Goal: Information Seeking & Learning: Learn about a topic

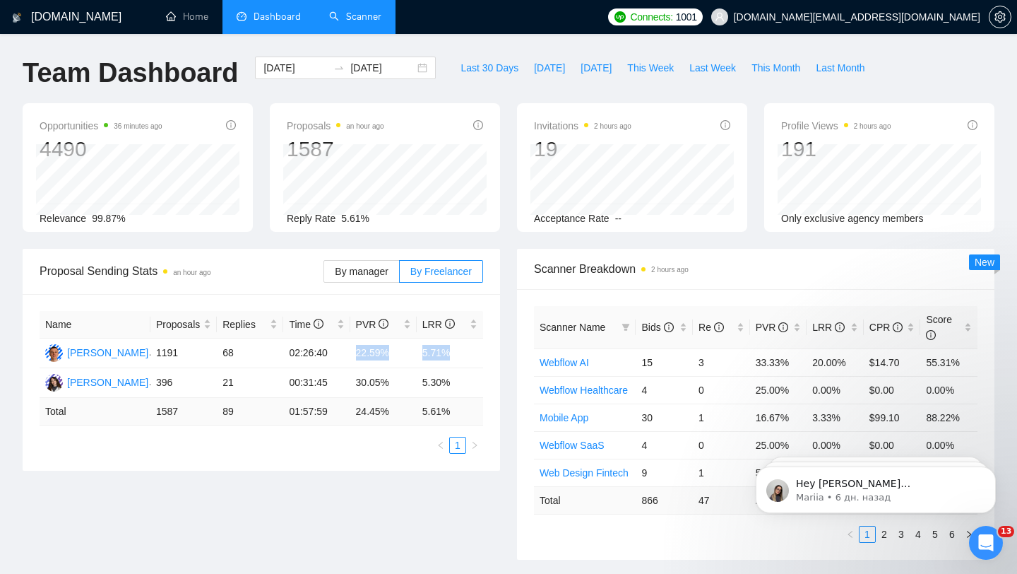
click at [355, 23] on link "Scanner" at bounding box center [355, 17] width 52 height 12
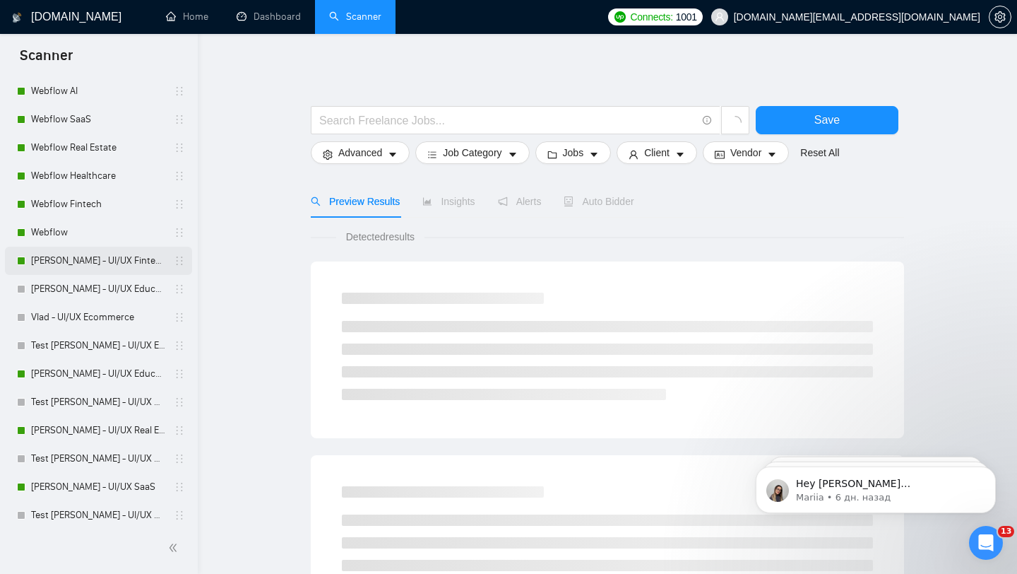
scroll to position [97, 0]
click at [107, 256] on link "[PERSON_NAME] - UI/UX Fintech" at bounding box center [98, 260] width 134 height 28
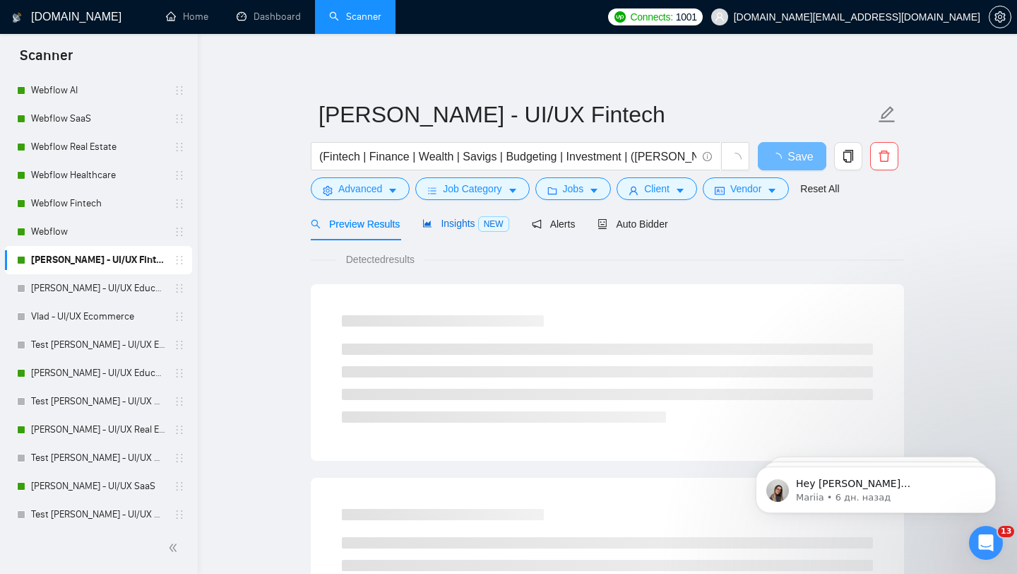
click at [459, 217] on div "Insights NEW" at bounding box center [465, 223] width 86 height 16
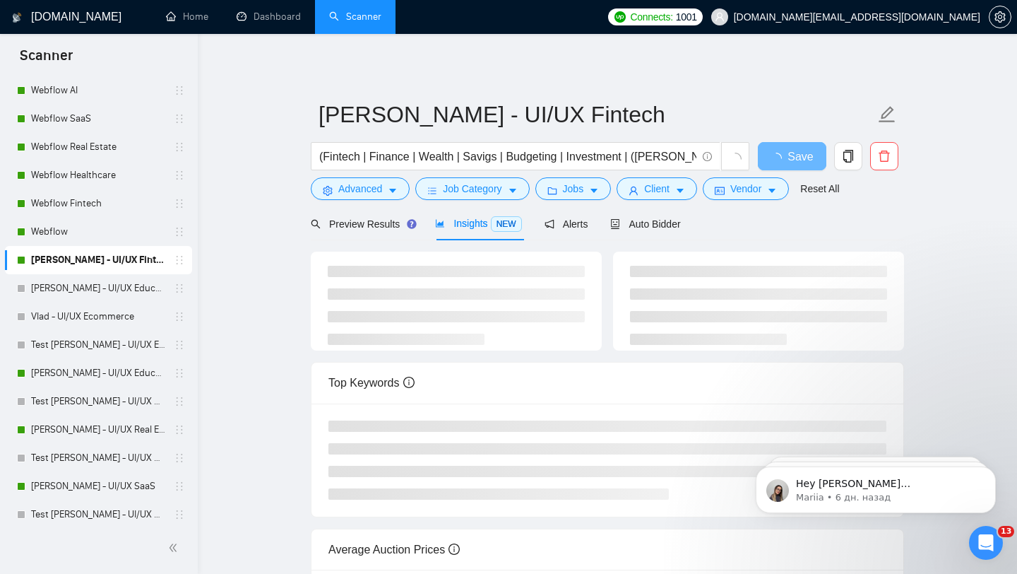
scroll to position [8, 0]
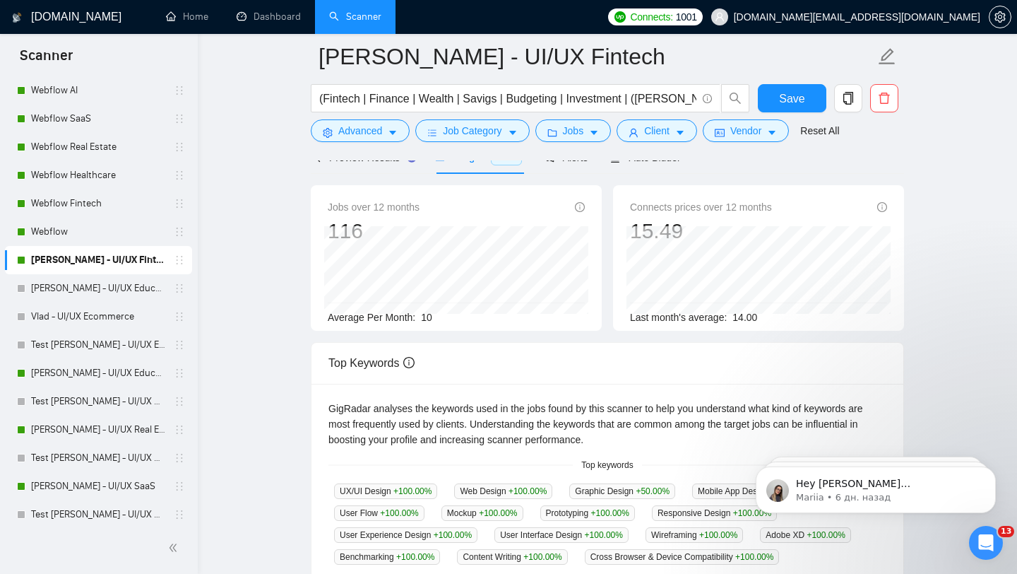
scroll to position [95, 0]
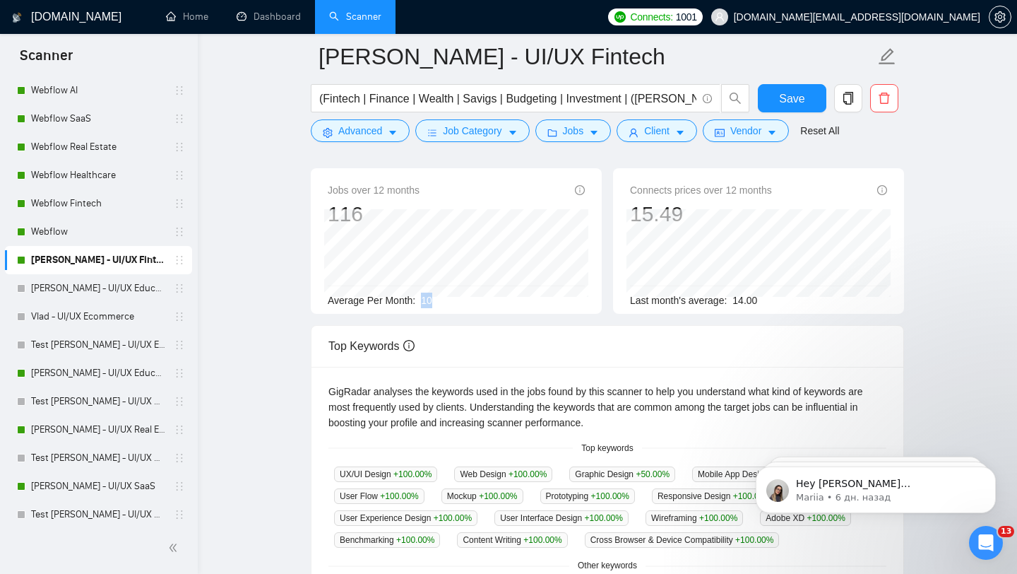
drag, startPoint x: 442, startPoint y: 297, endPoint x: 417, endPoint y: 299, distance: 25.5
click at [416, 299] on div "Average Per Month: 10" at bounding box center [456, 300] width 257 height 16
click at [114, 373] on link "[PERSON_NAME] - UI/UX Education" at bounding box center [98, 373] width 134 height 28
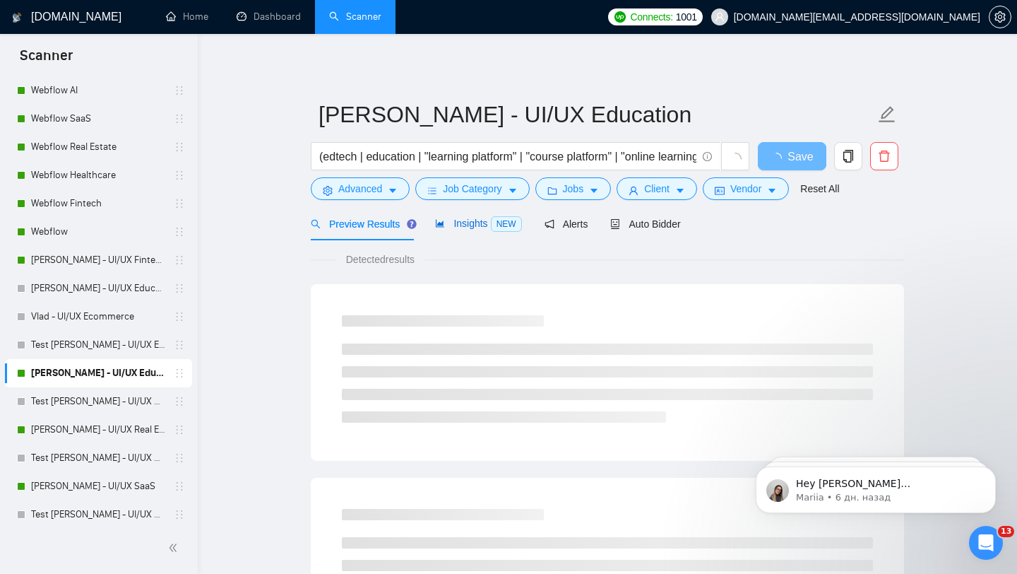
click at [451, 229] on div "Insights NEW" at bounding box center [478, 223] width 86 height 16
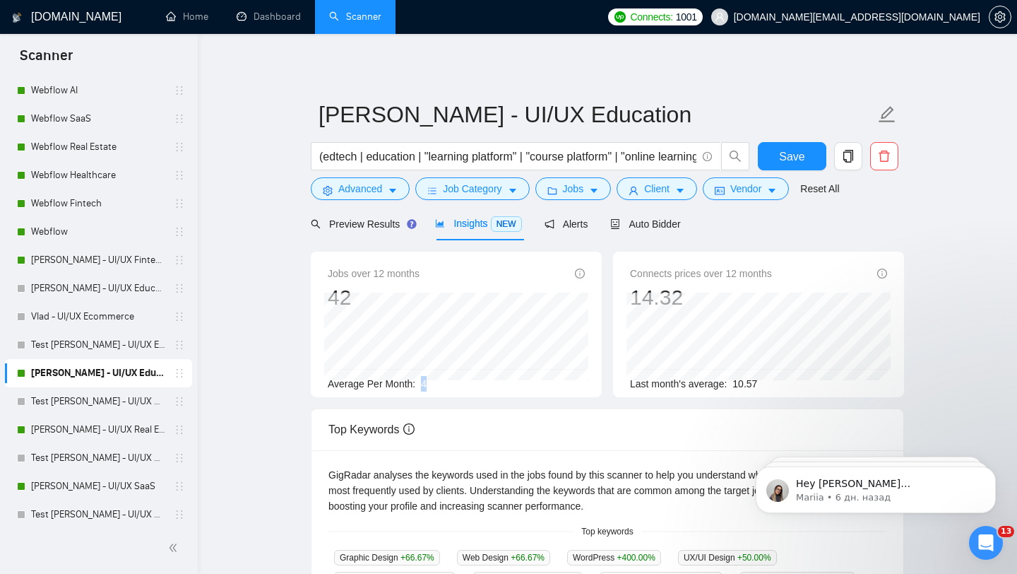
drag, startPoint x: 422, startPoint y: 381, endPoint x: 437, endPoint y: 382, distance: 14.1
click at [437, 382] on div "Average Per Month: 4" at bounding box center [456, 384] width 257 height 16
click at [119, 430] on link "[PERSON_NAME] - UI/UX Real Estate" at bounding box center [98, 429] width 134 height 28
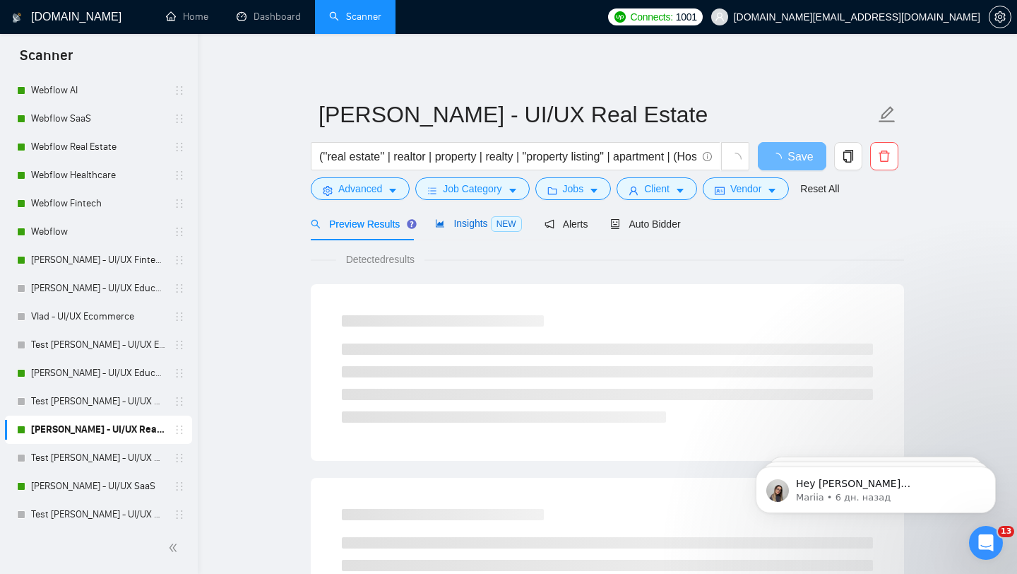
click at [466, 220] on span "Insights NEW" at bounding box center [478, 223] width 86 height 11
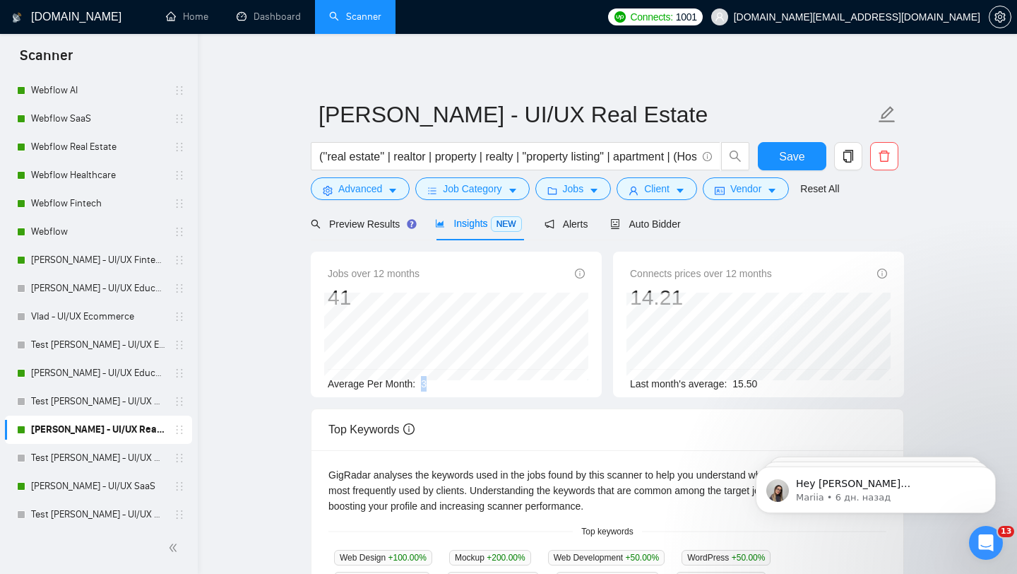
drag, startPoint x: 420, startPoint y: 384, endPoint x: 434, endPoint y: 384, distance: 14.1
click at [434, 384] on div "Average Per Month: 3" at bounding box center [456, 384] width 257 height 16
click at [82, 484] on link "[PERSON_NAME] - UI/UX SaaS" at bounding box center [98, 486] width 134 height 28
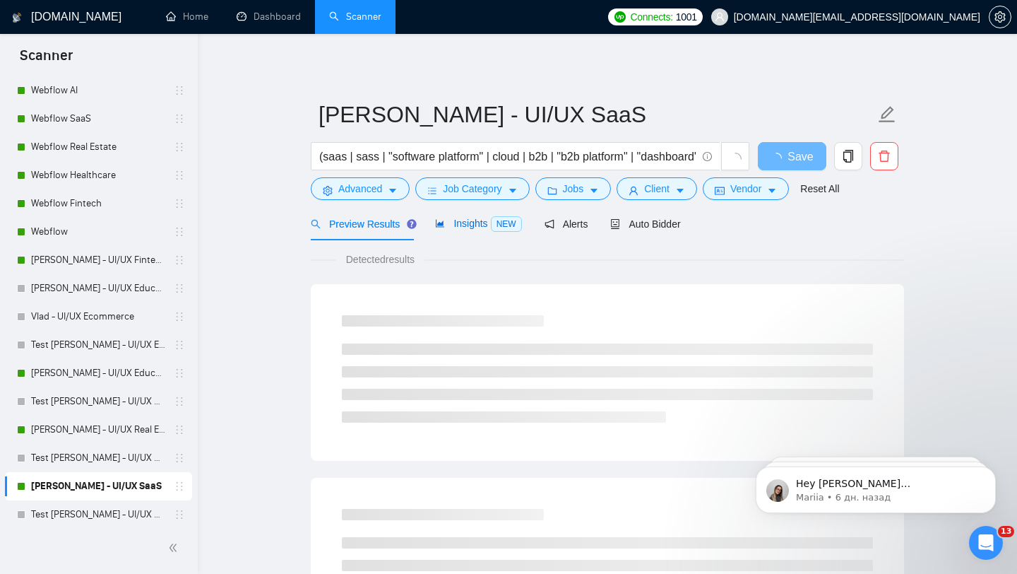
click at [468, 225] on span "Insights NEW" at bounding box center [478, 223] width 86 height 11
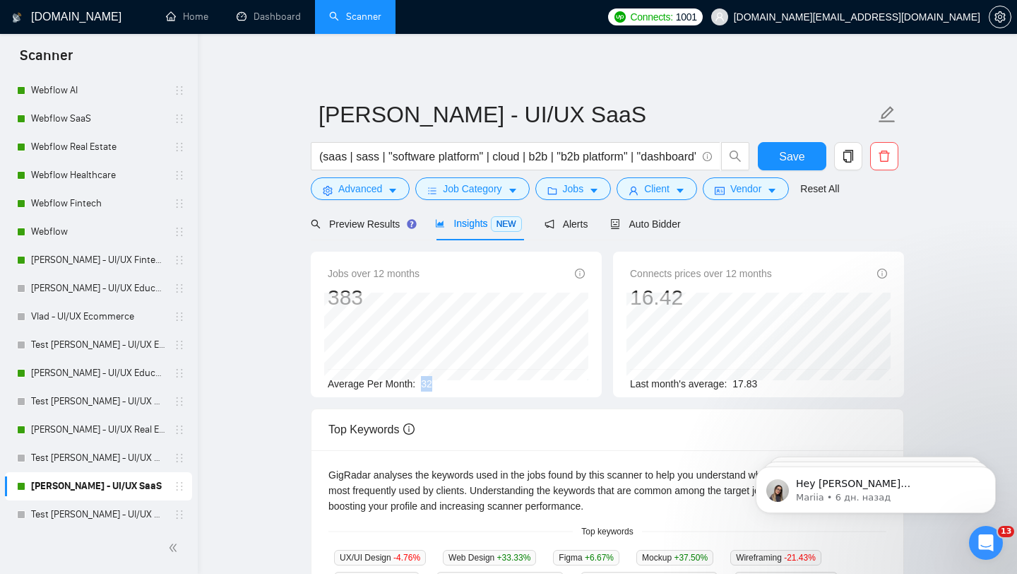
drag, startPoint x: 442, startPoint y: 379, endPoint x: 417, endPoint y: 379, distance: 24.7
click at [417, 379] on div "Average Per Month: 32" at bounding box center [456, 384] width 257 height 16
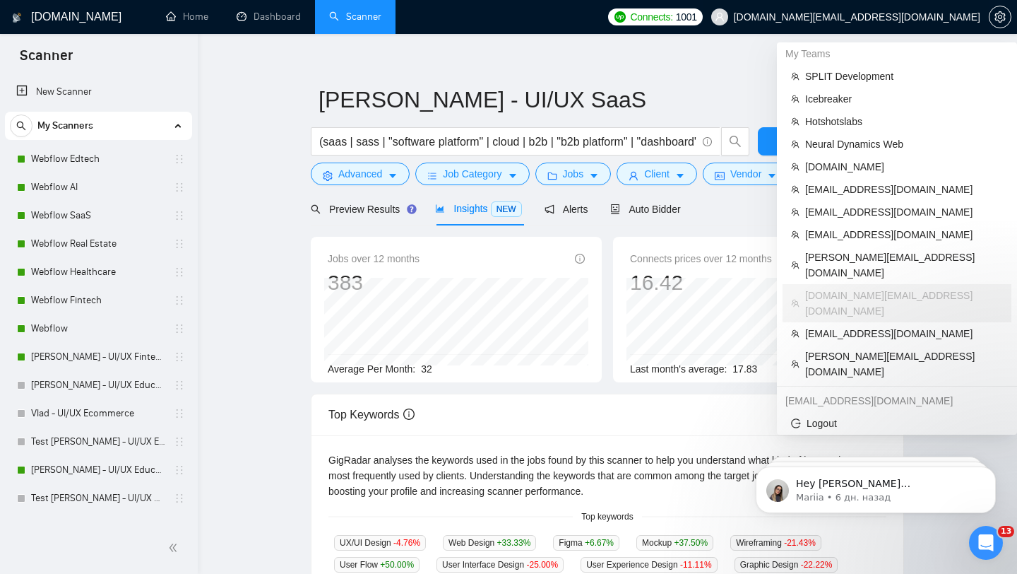
click at [933, 17] on span "[DOMAIN_NAME][EMAIL_ADDRESS][DOMAIN_NAME]" at bounding box center [857, 17] width 247 height 0
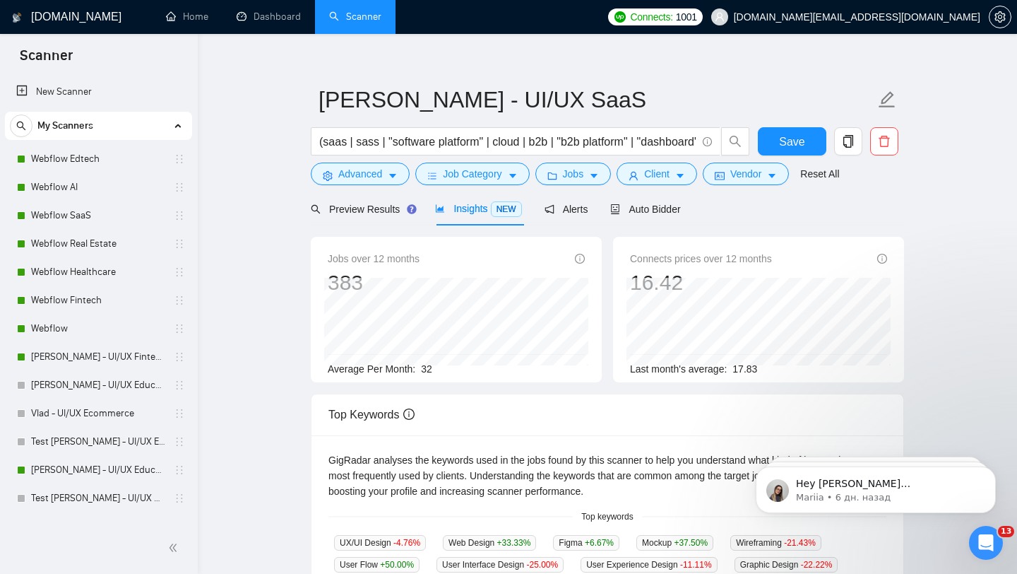
click at [931, 17] on span "[DOMAIN_NAME][EMAIL_ADDRESS][DOMAIN_NAME]" at bounding box center [857, 17] width 247 height 0
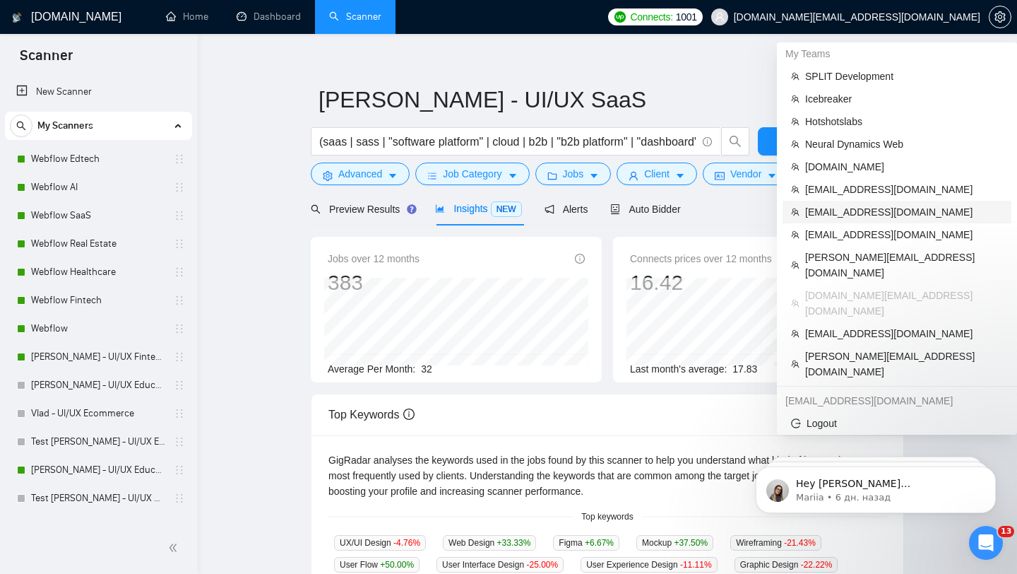
click at [852, 211] on span "[EMAIL_ADDRESS][DOMAIN_NAME]" at bounding box center [904, 212] width 198 height 16
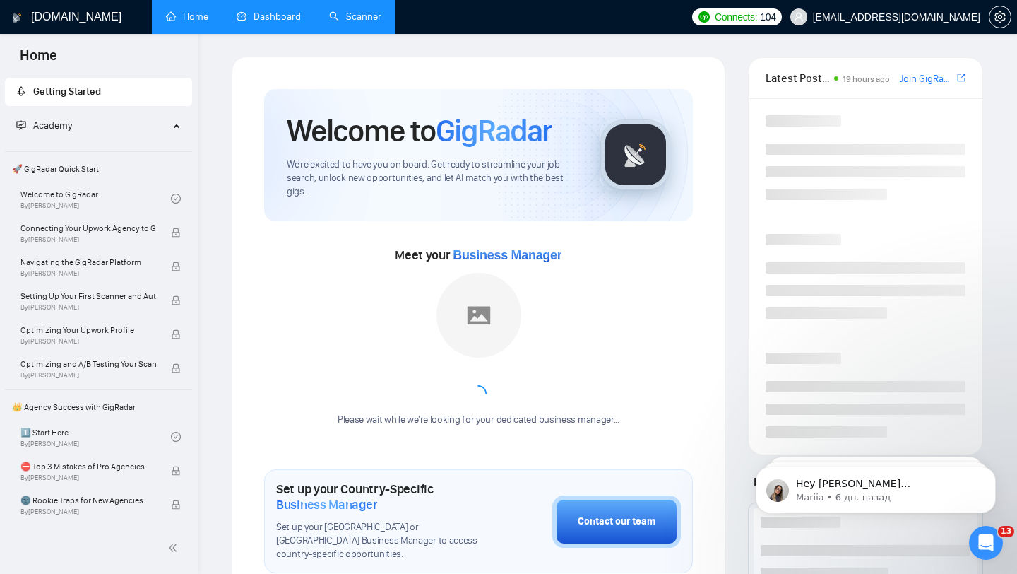
click at [262, 16] on link "Dashboard" at bounding box center [269, 17] width 64 height 12
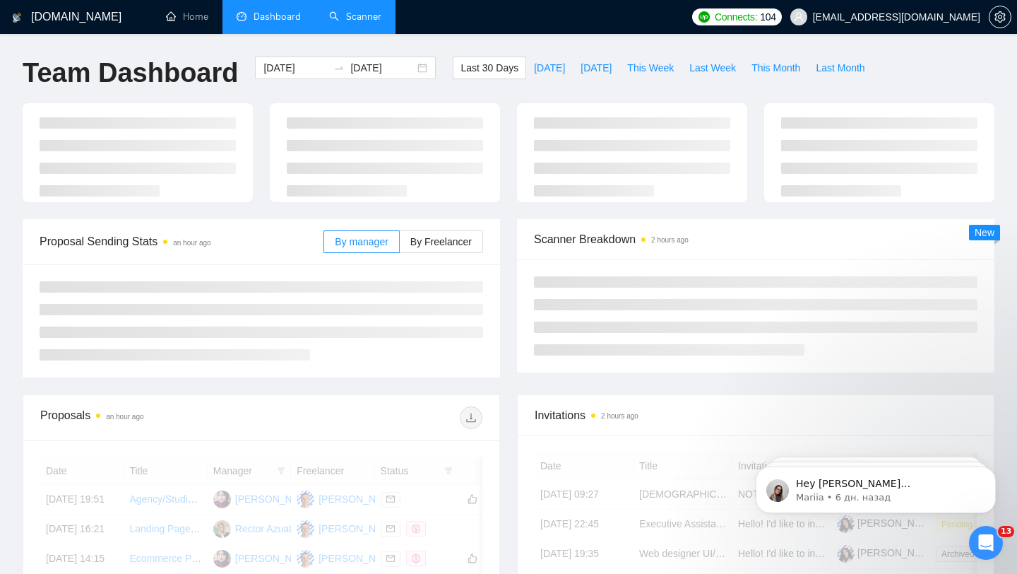
click at [352, 23] on link "Scanner" at bounding box center [355, 17] width 52 height 12
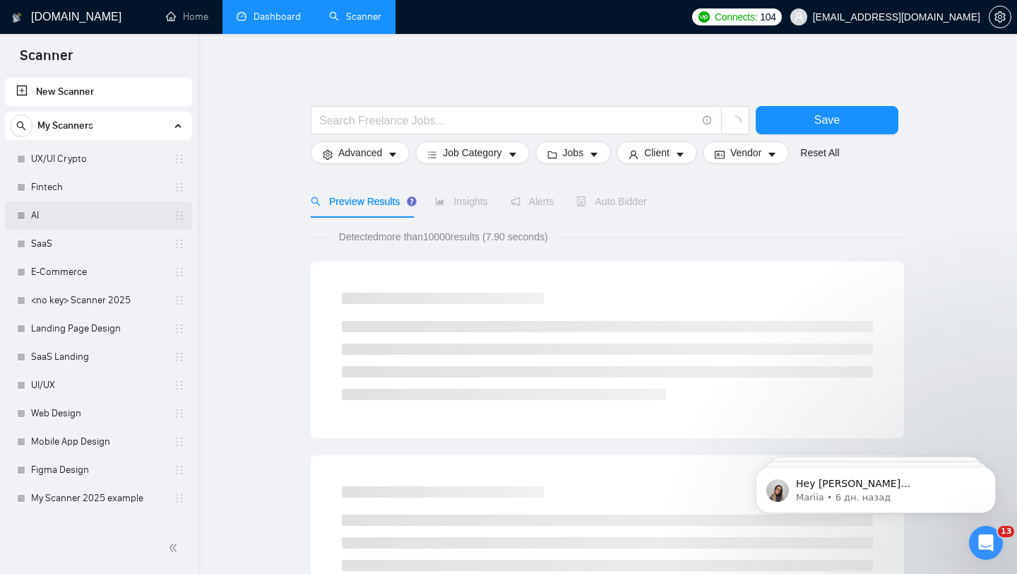
click at [51, 213] on link "AI" at bounding box center [98, 215] width 134 height 28
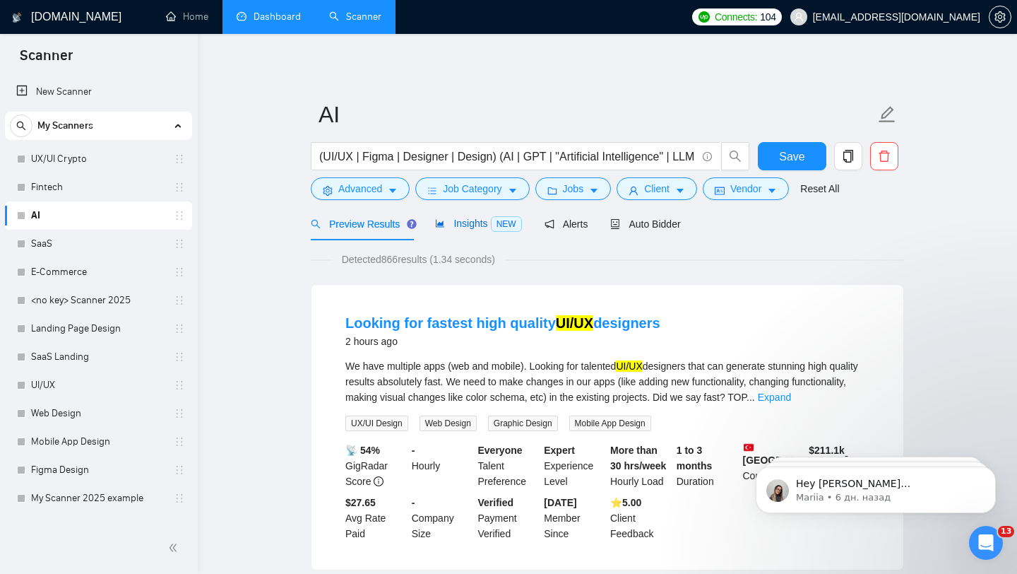
click at [466, 228] on span "Insights NEW" at bounding box center [478, 223] width 86 height 11
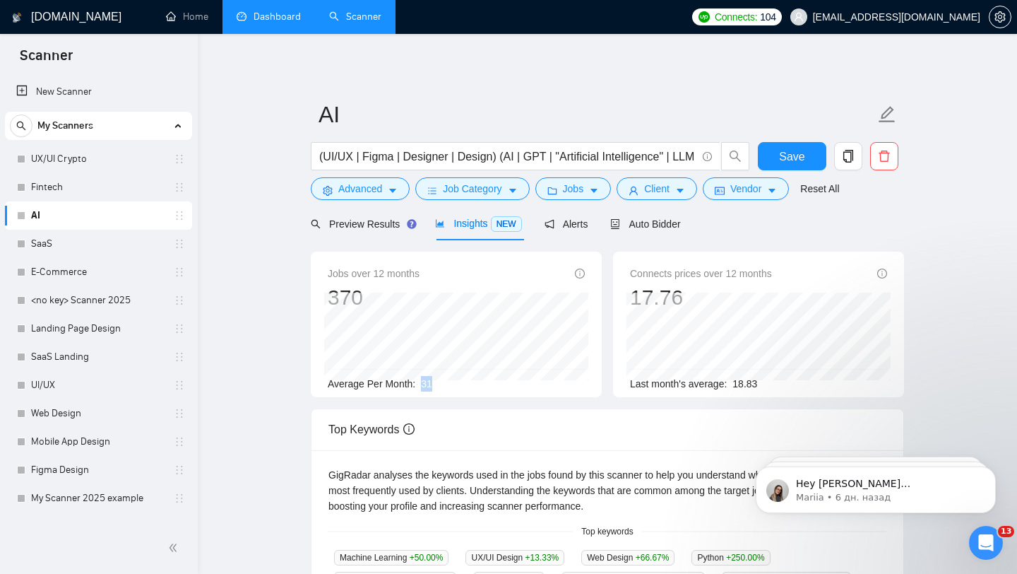
drag, startPoint x: 422, startPoint y: 383, endPoint x: 444, endPoint y: 383, distance: 21.9
click at [443, 383] on div "Average Per Month: 31" at bounding box center [456, 384] width 257 height 16
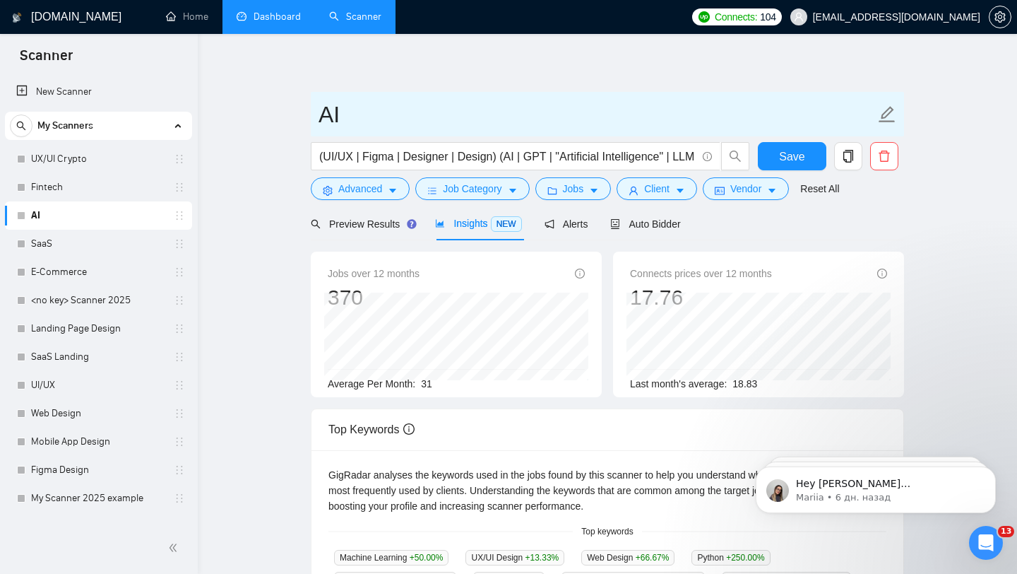
drag, startPoint x: 353, startPoint y: 123, endPoint x: 309, endPoint y: 115, distance: 43.8
click at [309, 115] on main "AI (UI/UX | Figma | Designer | Design) (AI | GPT | "Artificial Intelligence" | …" at bounding box center [607, 541] width 774 height 969
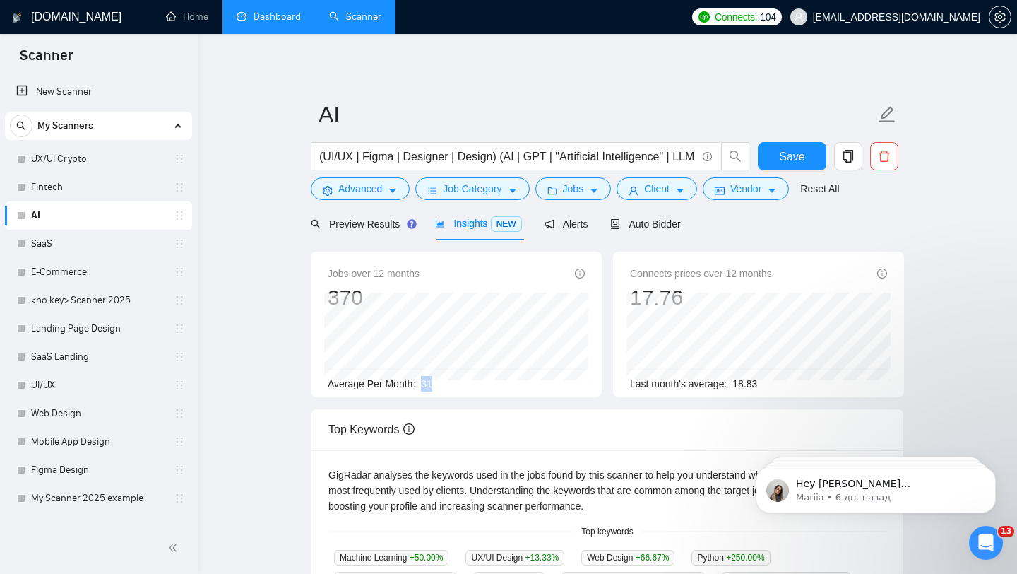
drag, startPoint x: 422, startPoint y: 382, endPoint x: 451, endPoint y: 385, distance: 28.4
click at [451, 385] on div "Average Per Month: 31" at bounding box center [456, 384] width 257 height 16
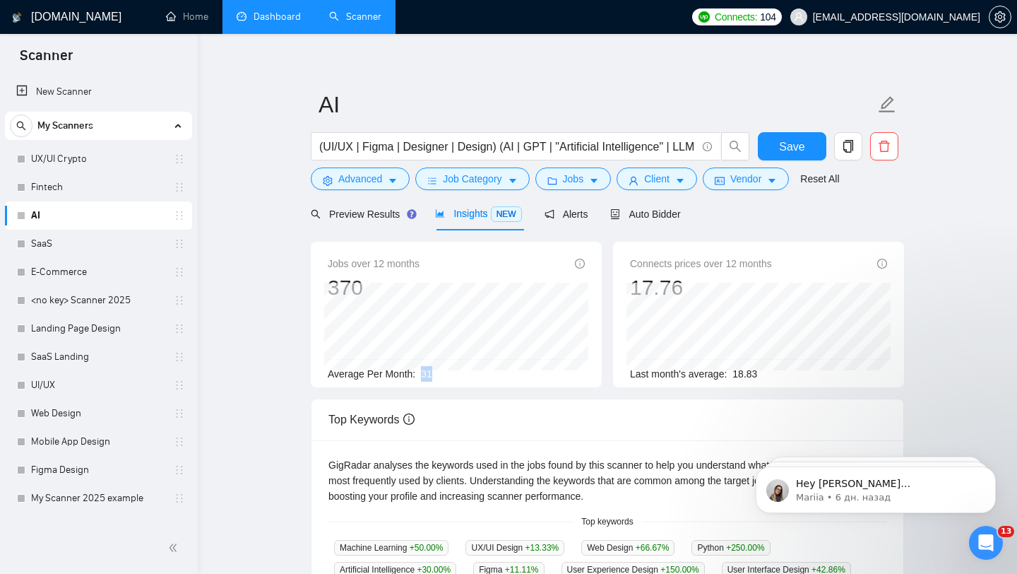
scroll to position [13, 0]
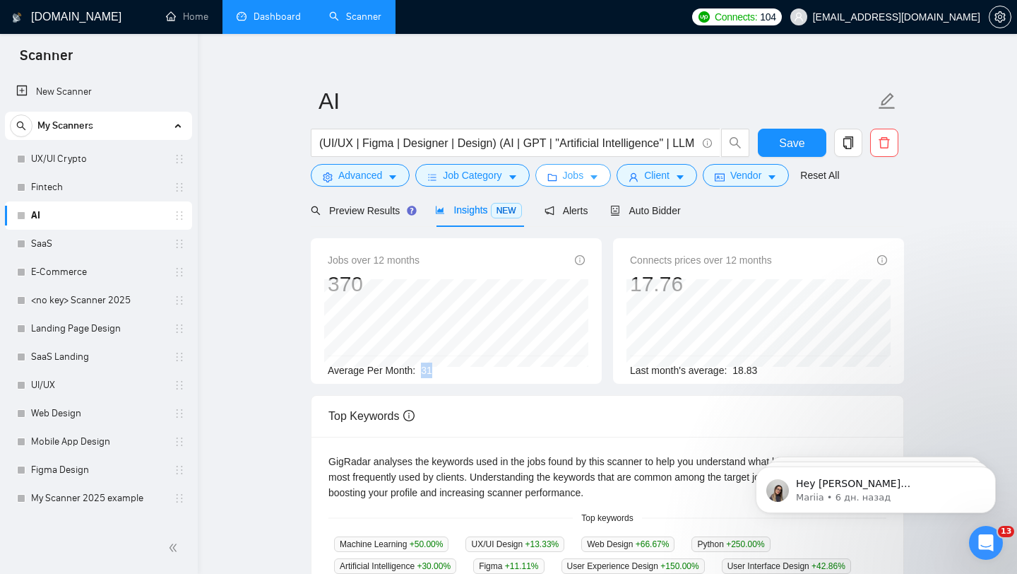
click at [584, 174] on span "Jobs" at bounding box center [573, 175] width 21 height 16
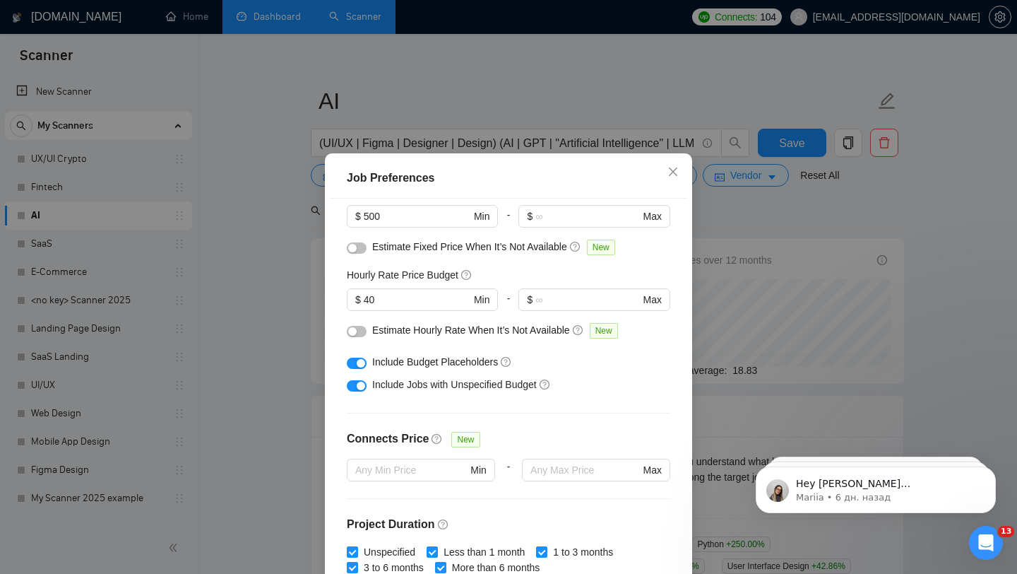
scroll to position [158, 0]
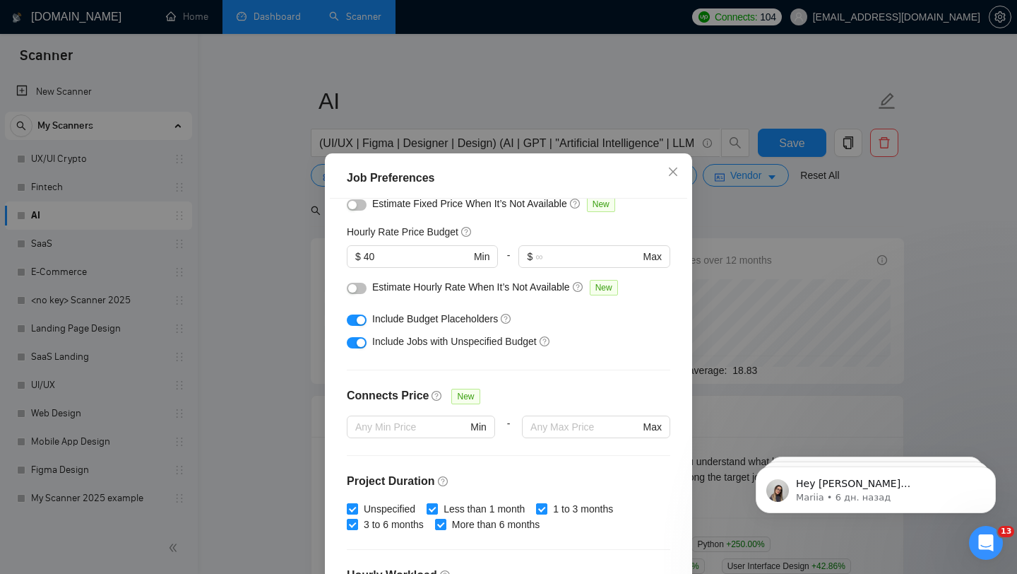
click at [256, 354] on div "Job Preferences Budget Project Type All Fixed Price Hourly Rate Fixed Price Bud…" at bounding box center [508, 287] width 1017 height 574
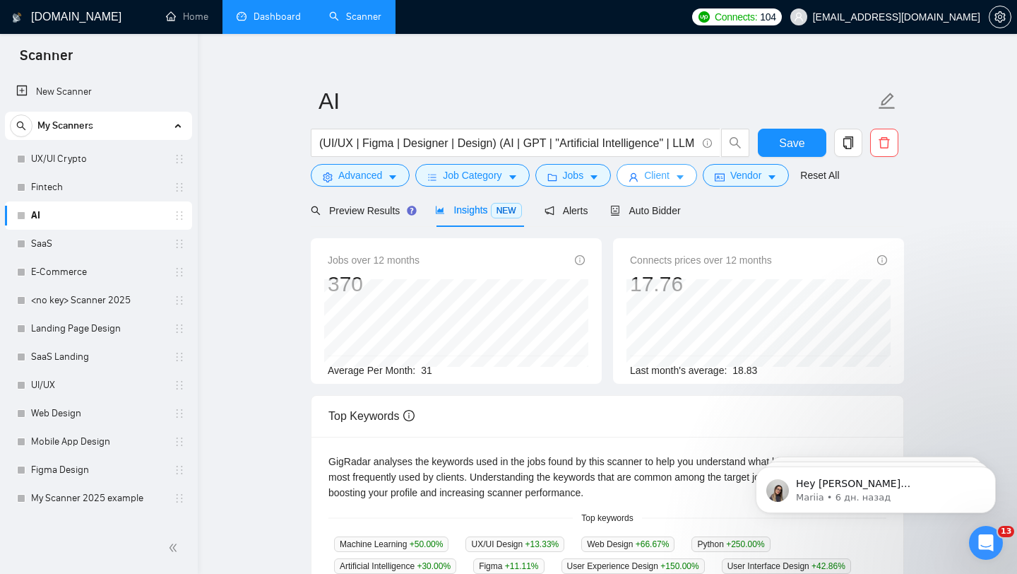
click at [670, 170] on span "Client" at bounding box center [656, 175] width 25 height 16
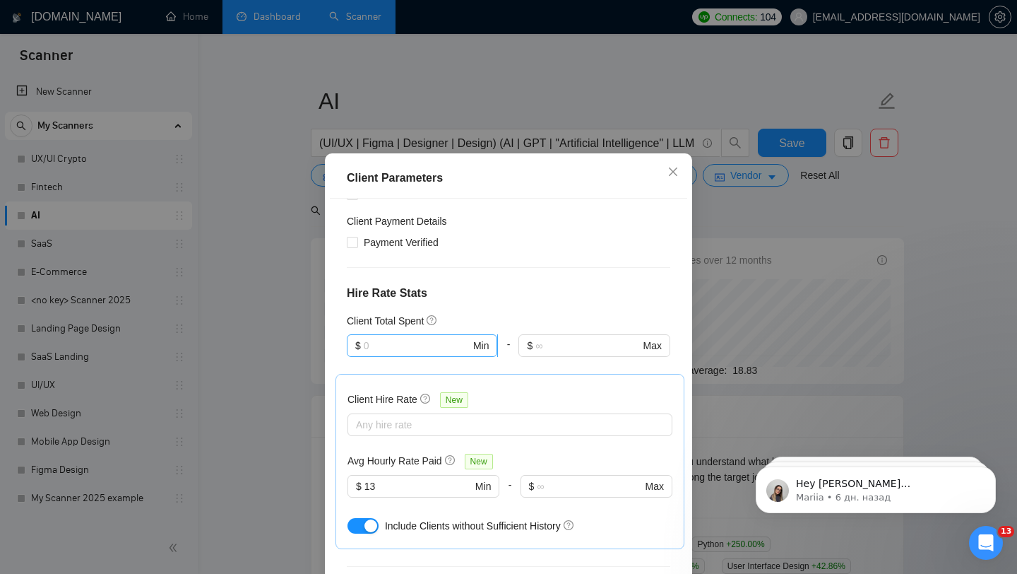
scroll to position [356, 0]
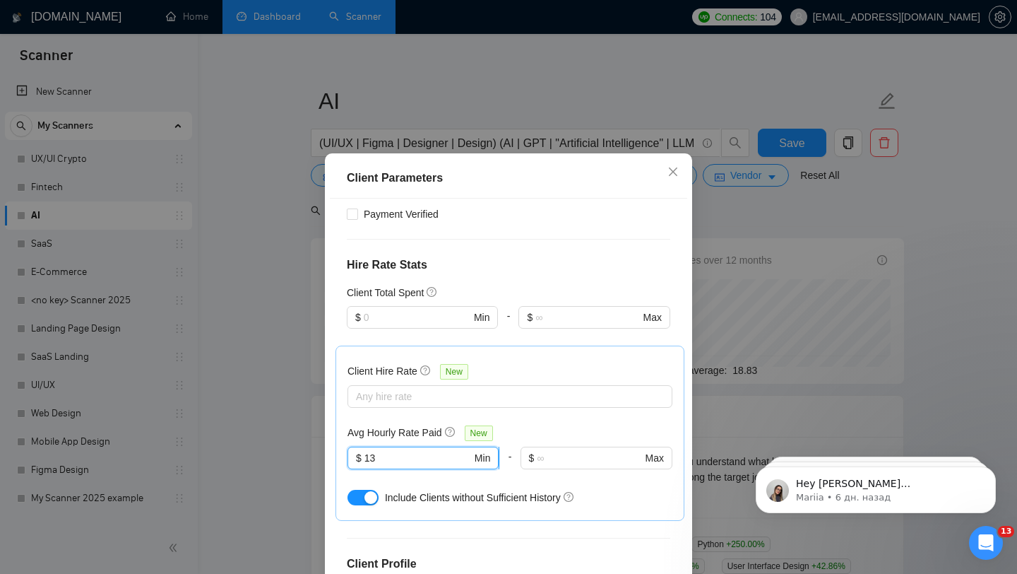
drag, startPoint x: 365, startPoint y: 421, endPoint x: 393, endPoint y: 420, distance: 27.6
click at [393, 450] on input "13" at bounding box center [418, 458] width 107 height 16
click at [275, 365] on div "Client Parameters Client Location Include Client Countries Select Exclude Clien…" at bounding box center [508, 287] width 1017 height 574
